Goal: Find specific page/section: Find specific page/section

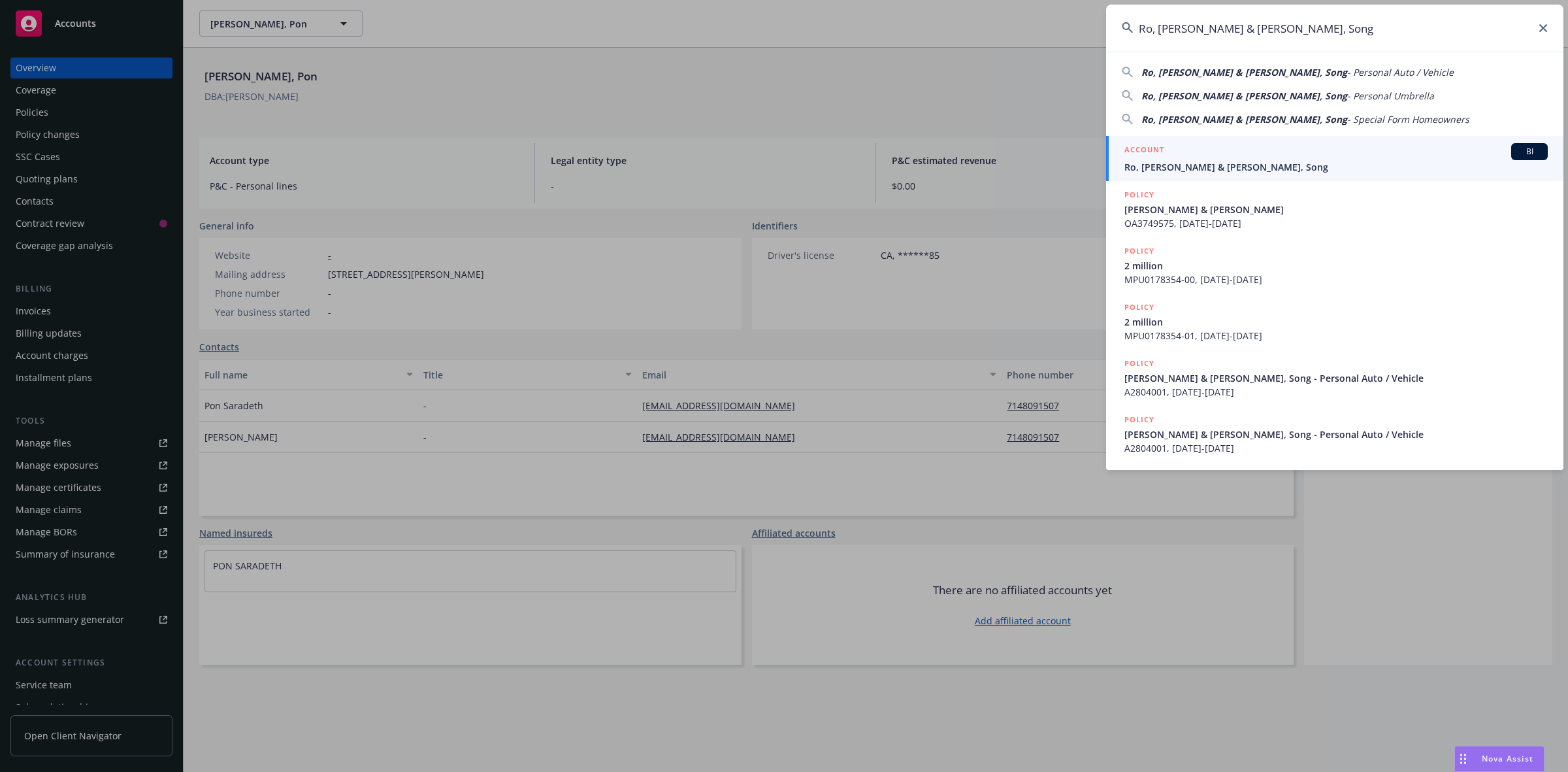
type input "Ro, [PERSON_NAME] & [PERSON_NAME], Song"
click at [1200, 166] on span "Ro, [PERSON_NAME] & [PERSON_NAME], Song" at bounding box center [1336, 166] width 423 height 14
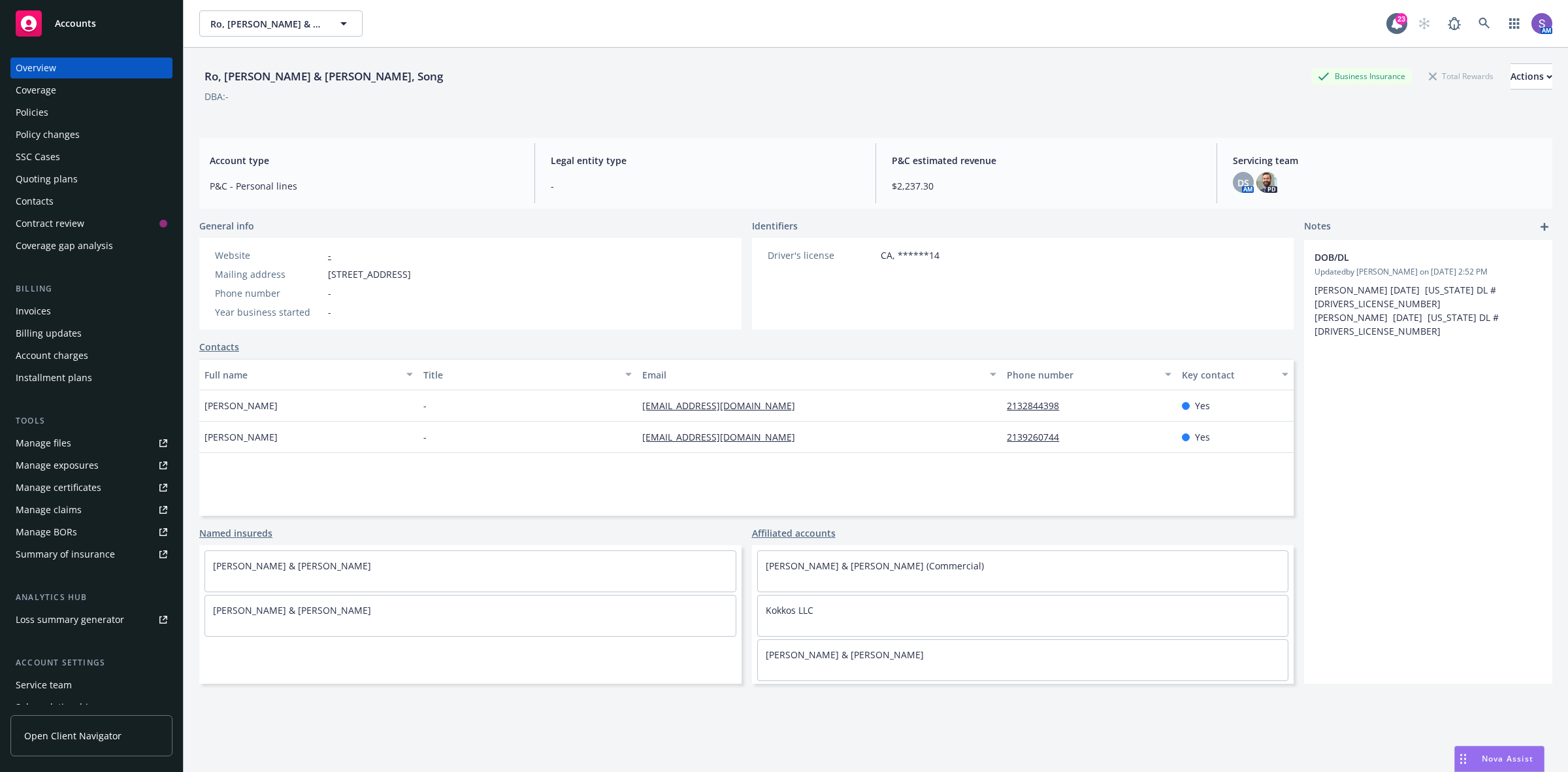
click at [28, 114] on div "Policies" at bounding box center [32, 112] width 33 height 21
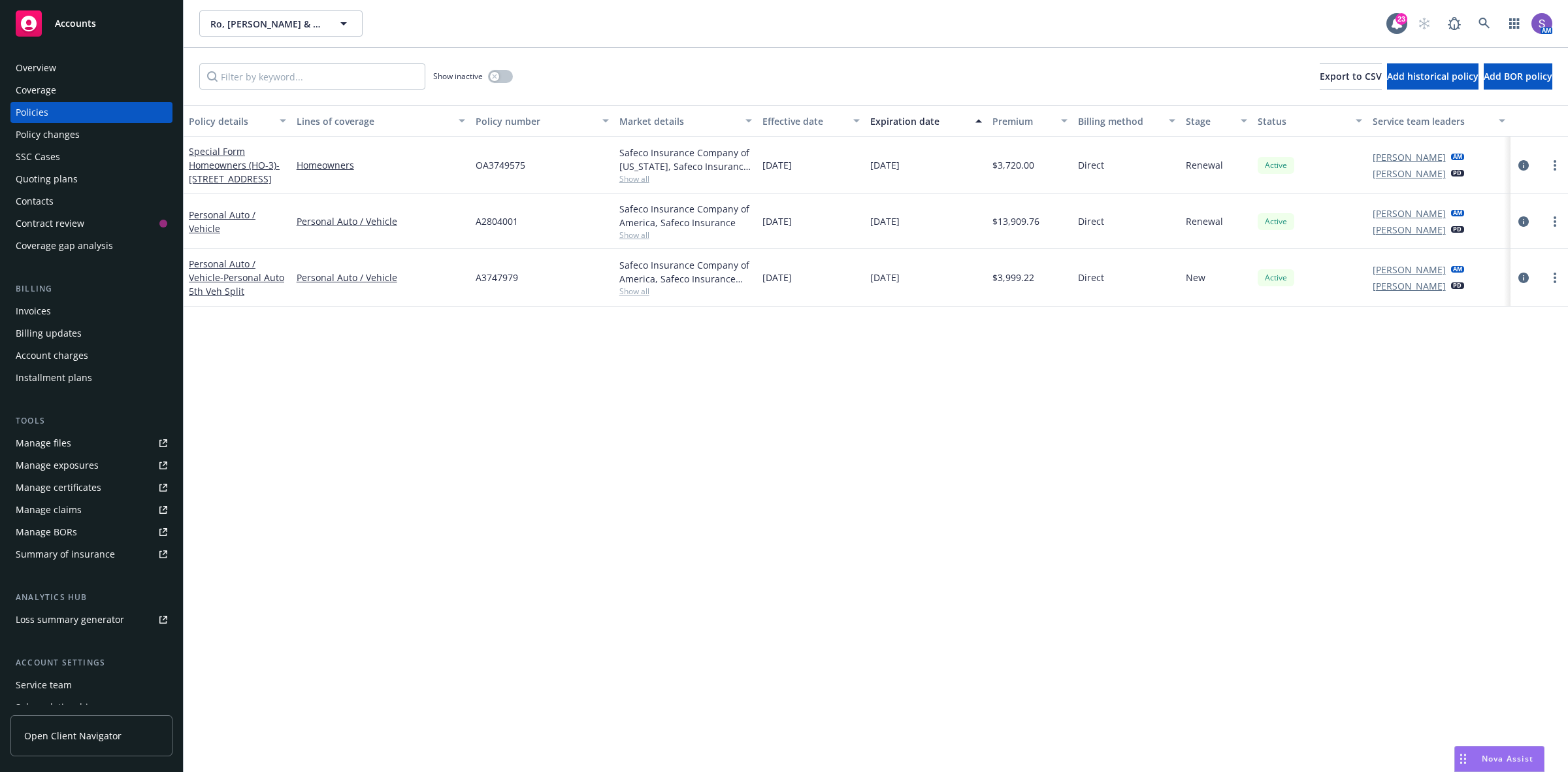
click at [512, 87] on div "Show inactive" at bounding box center [473, 77] width 79 height 26
click at [508, 80] on button "button" at bounding box center [501, 77] width 25 height 13
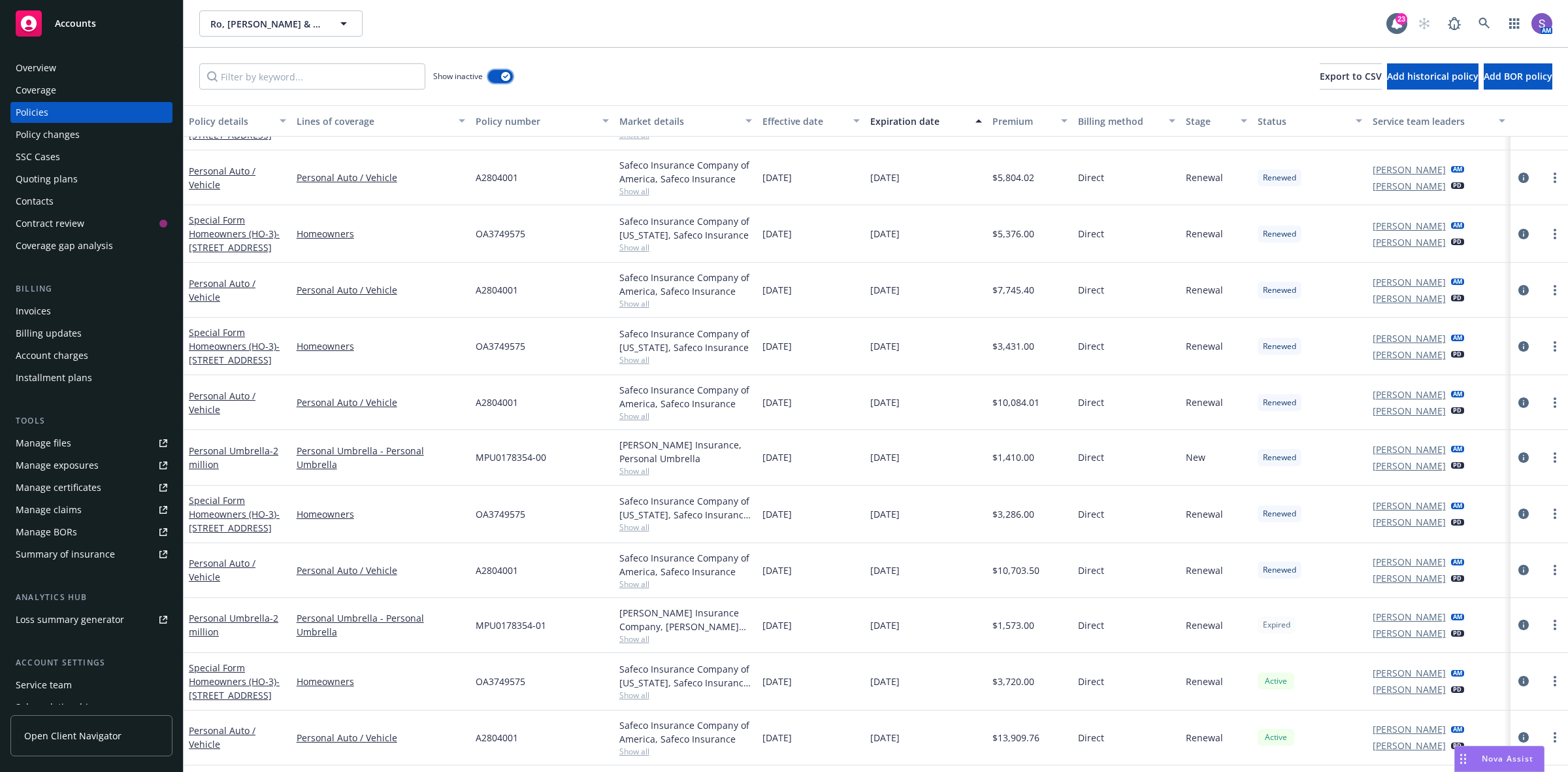
scroll to position [357, 0]
